Goal: Information Seeking & Learning: Learn about a topic

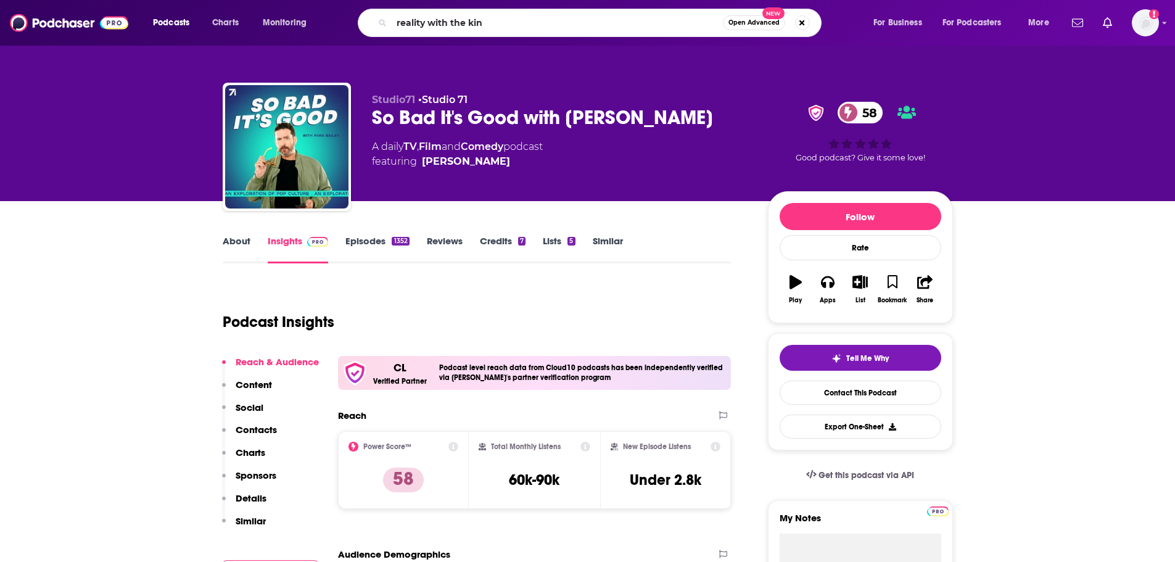
type input "reality with the king"
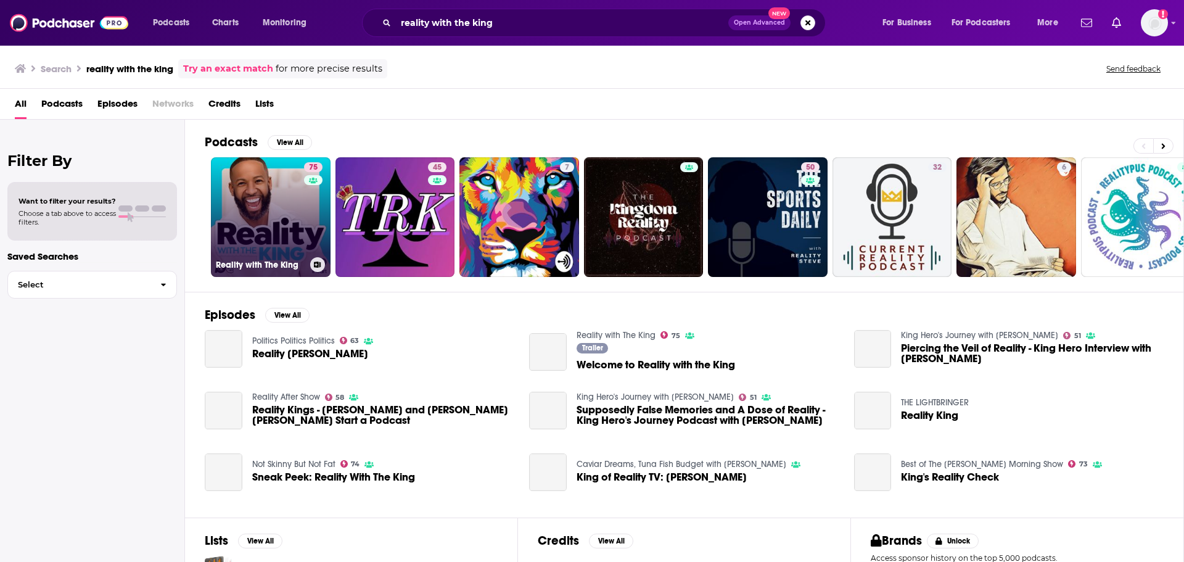
click at [261, 198] on link "75 Reality with The King" at bounding box center [271, 217] width 120 height 120
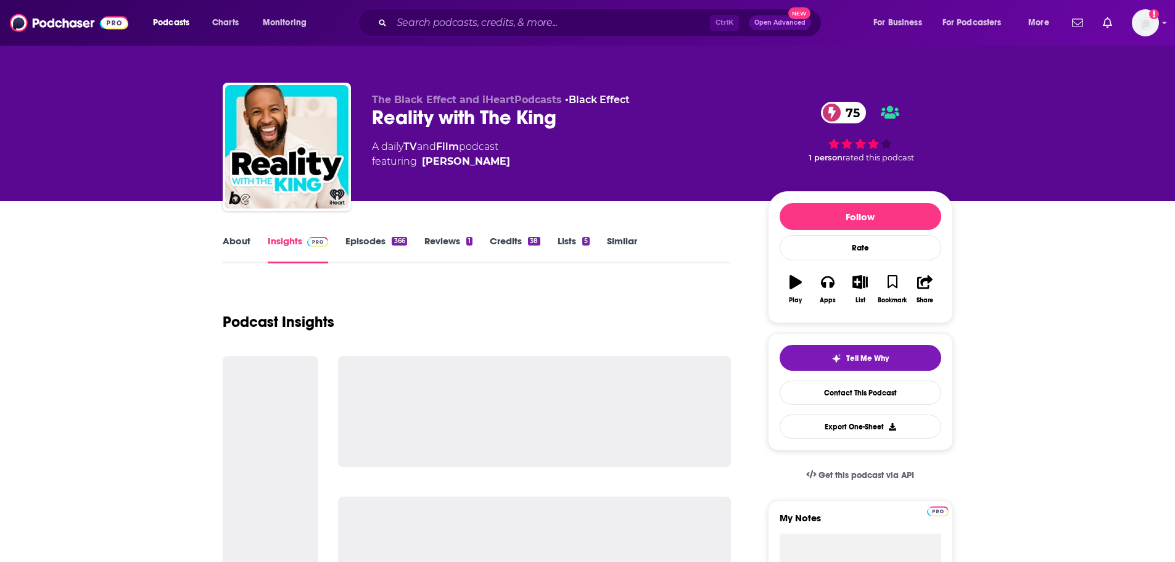
click at [379, 239] on link "Episodes 366" at bounding box center [375, 249] width 61 height 28
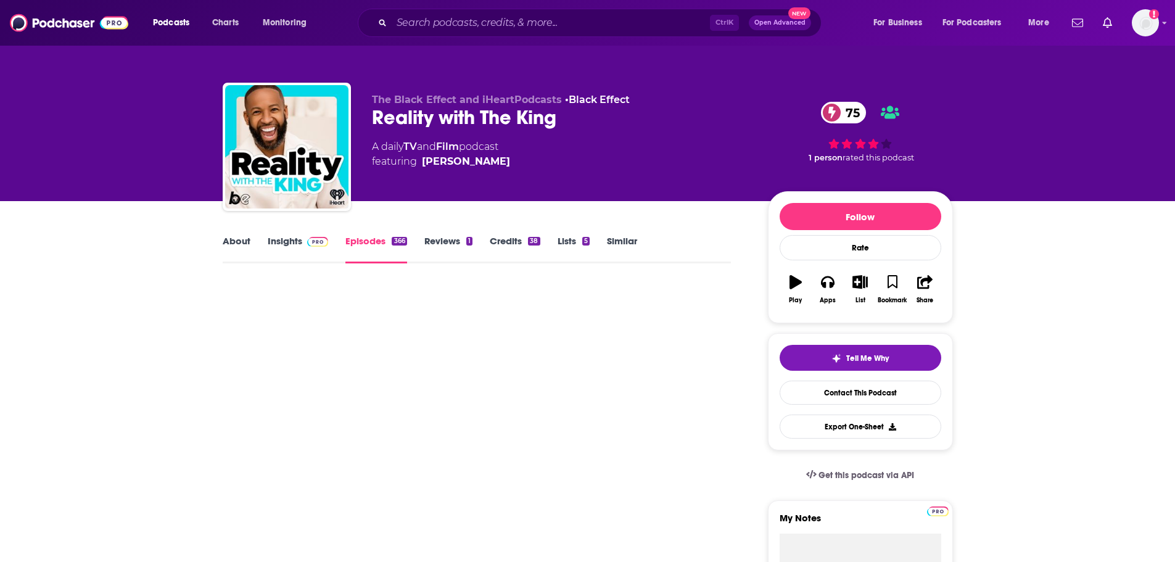
click at [319, 240] on img at bounding box center [318, 242] width 22 height 10
